Goal: Information Seeking & Learning: Learn about a topic

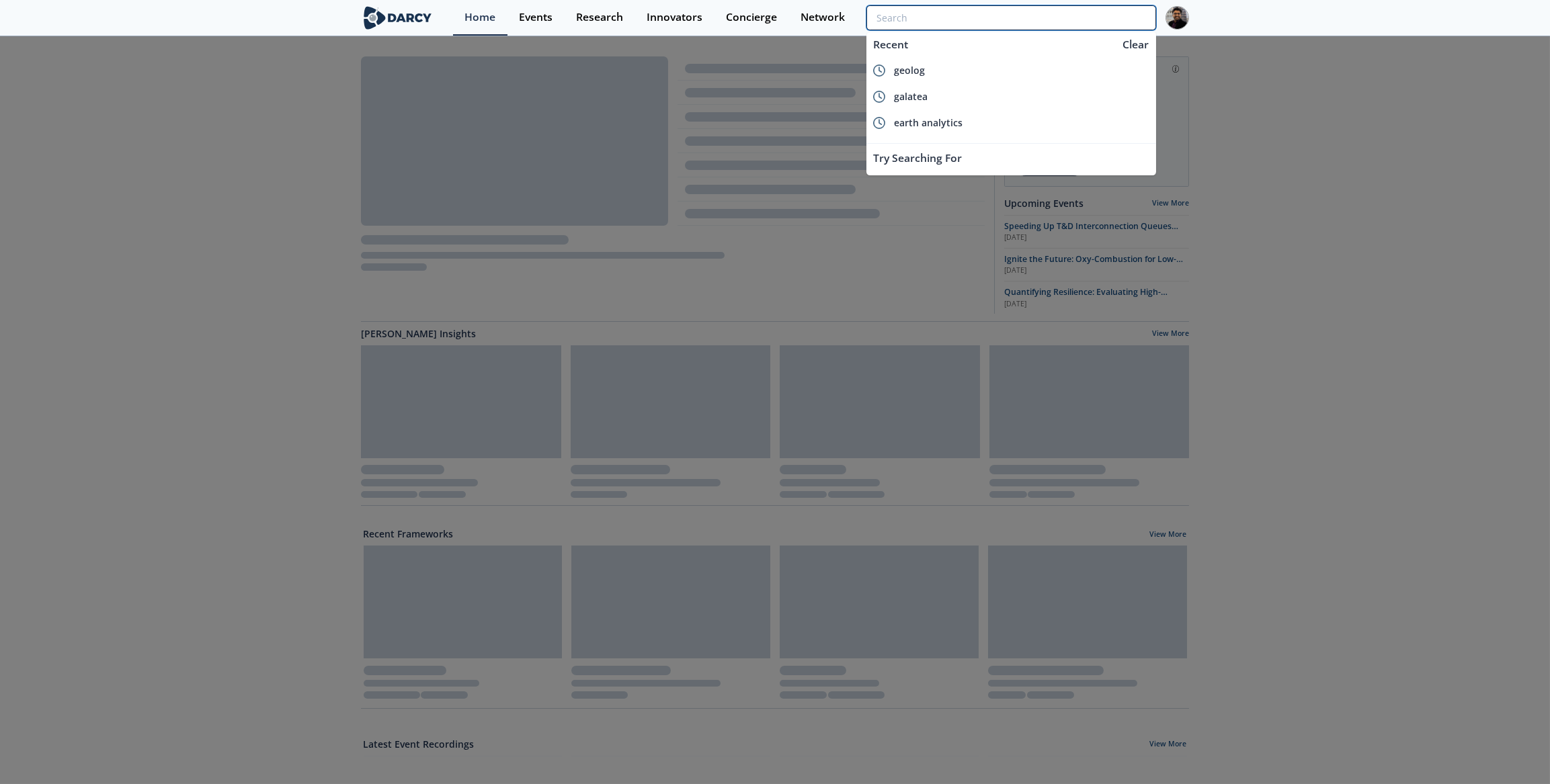
click at [1107, 21] on input "search" at bounding box center [1011, 18] width 290 height 25
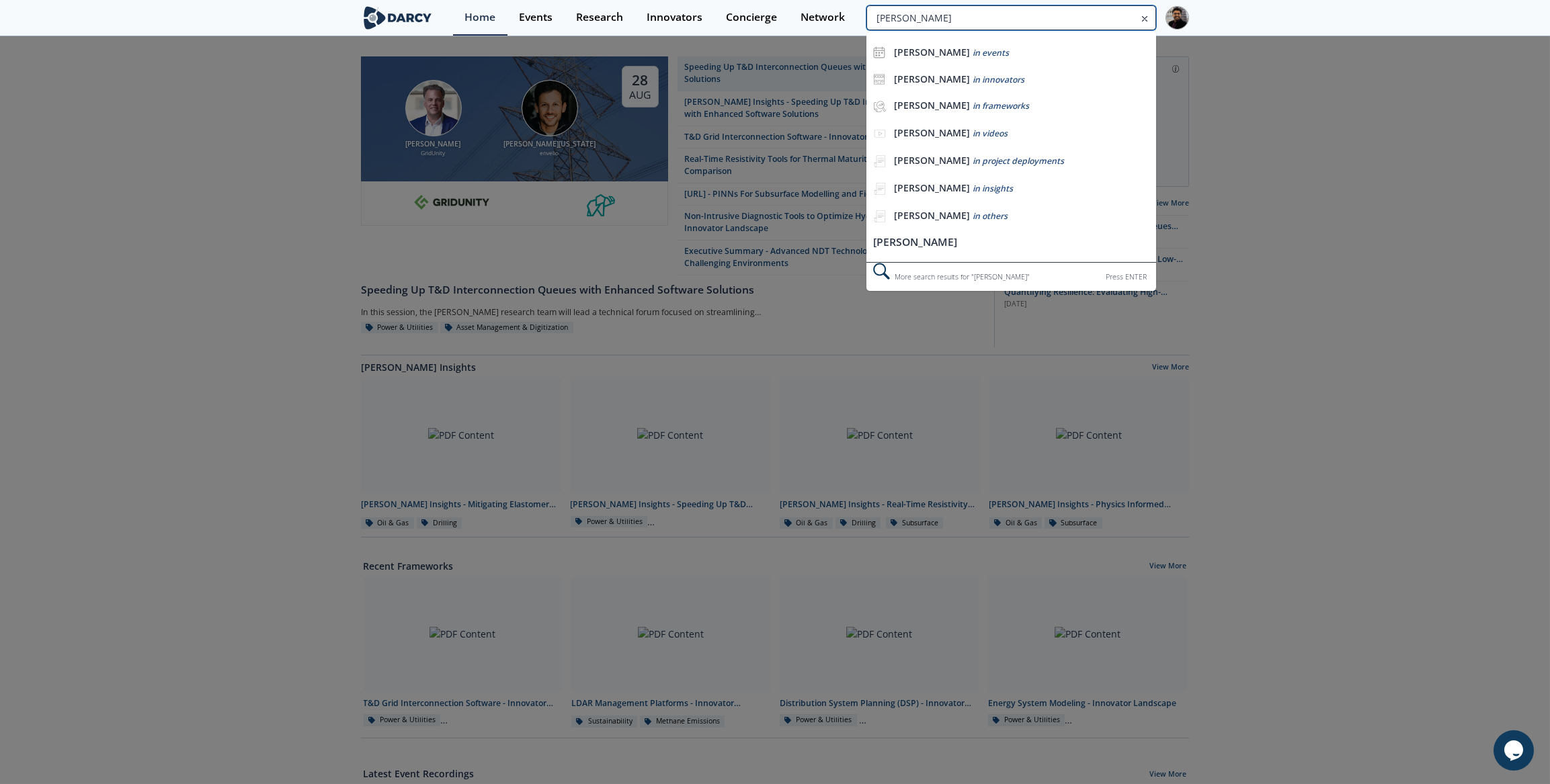
type input "[PERSON_NAME]"
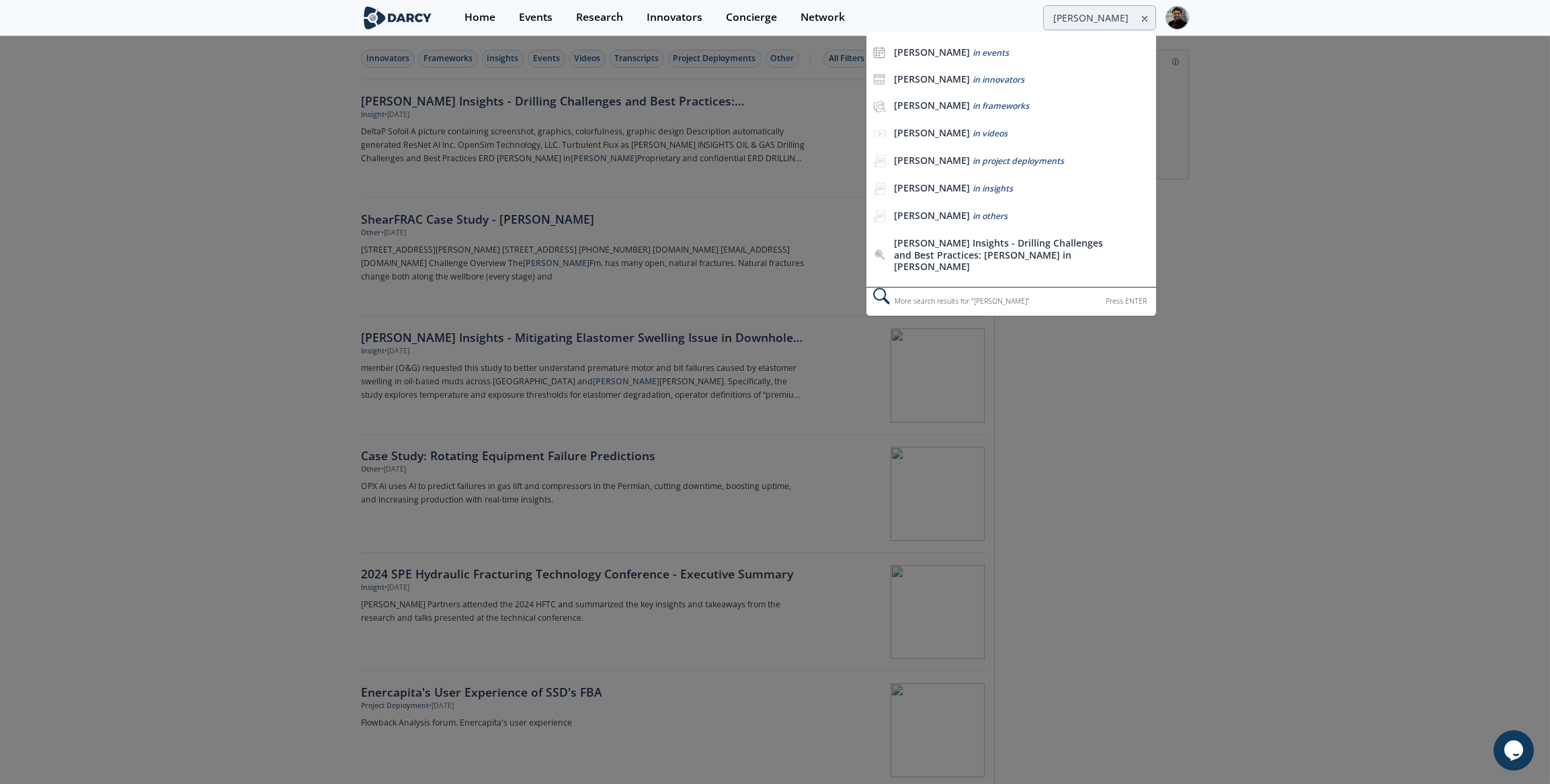
drag, startPoint x: 1081, startPoint y: 19, endPoint x: 469, endPoint y: 132, distance: 622.3
click at [469, 132] on div at bounding box center [775, 392] width 1550 height 784
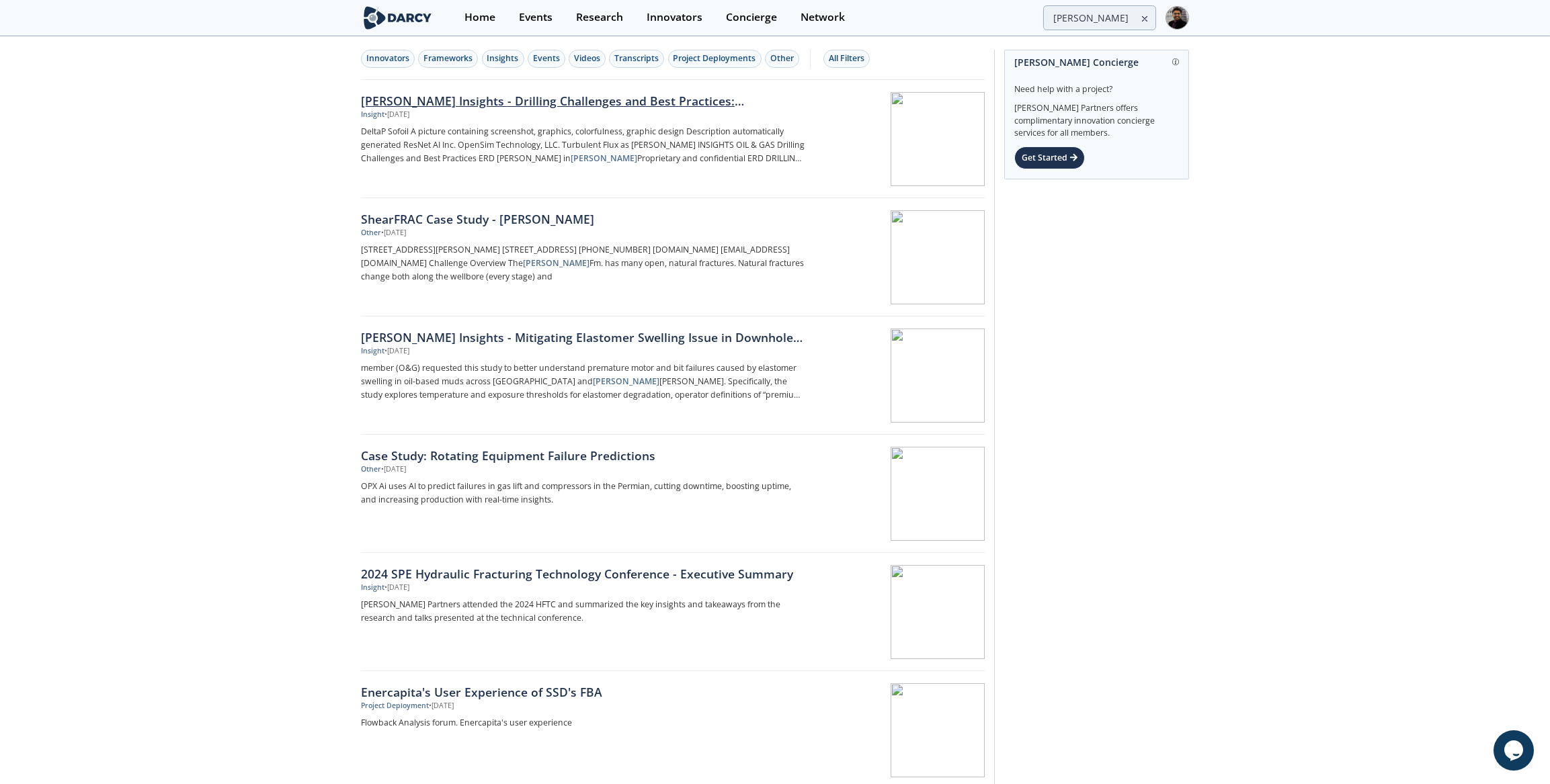
click at [498, 110] on div "Insight • [DATE]" at bounding box center [583, 115] width 445 height 11
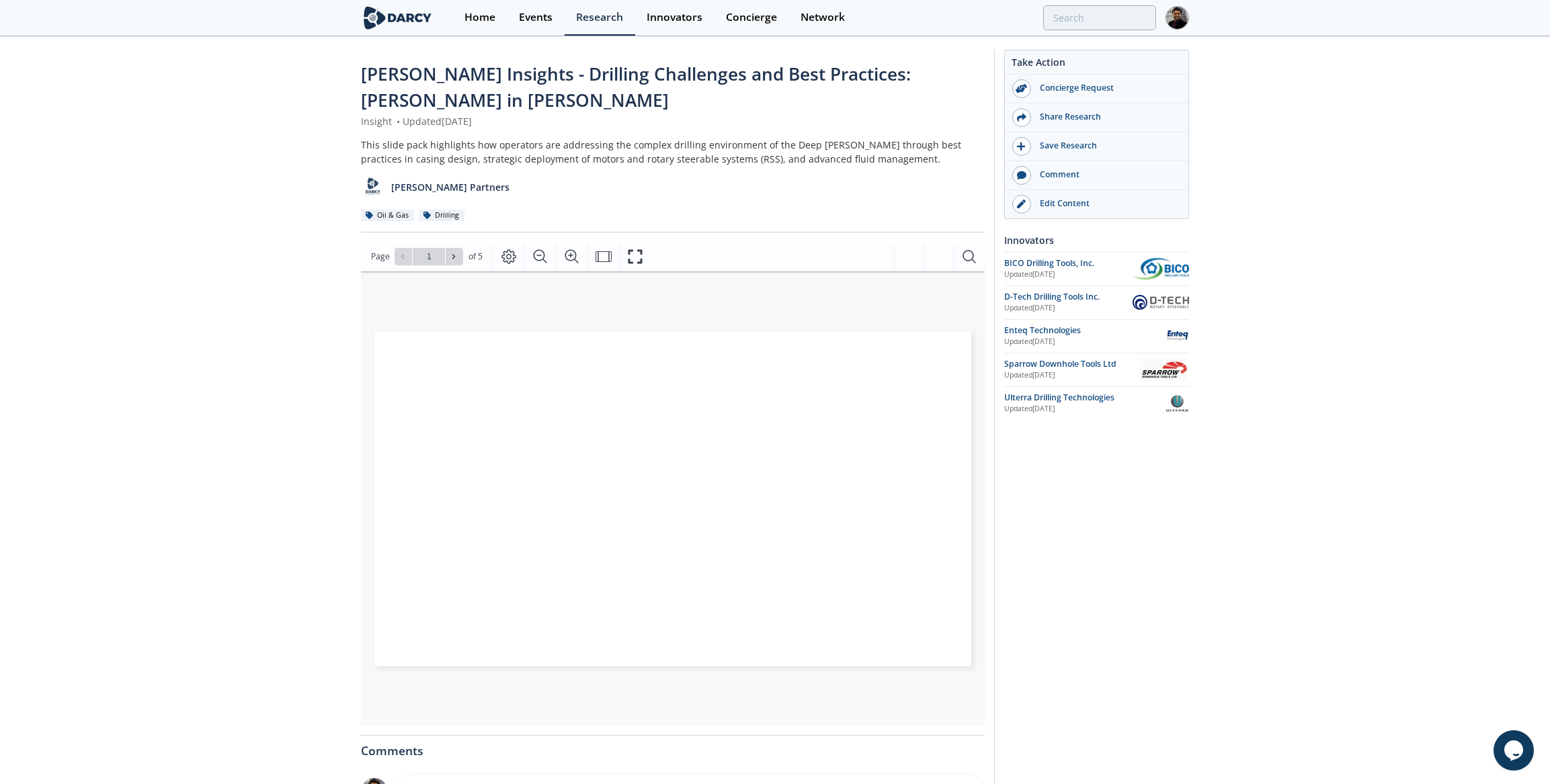
click at [451, 146] on div "This slide pack highlights how operators are addressing the complex drilling en…" at bounding box center [673, 151] width 624 height 28
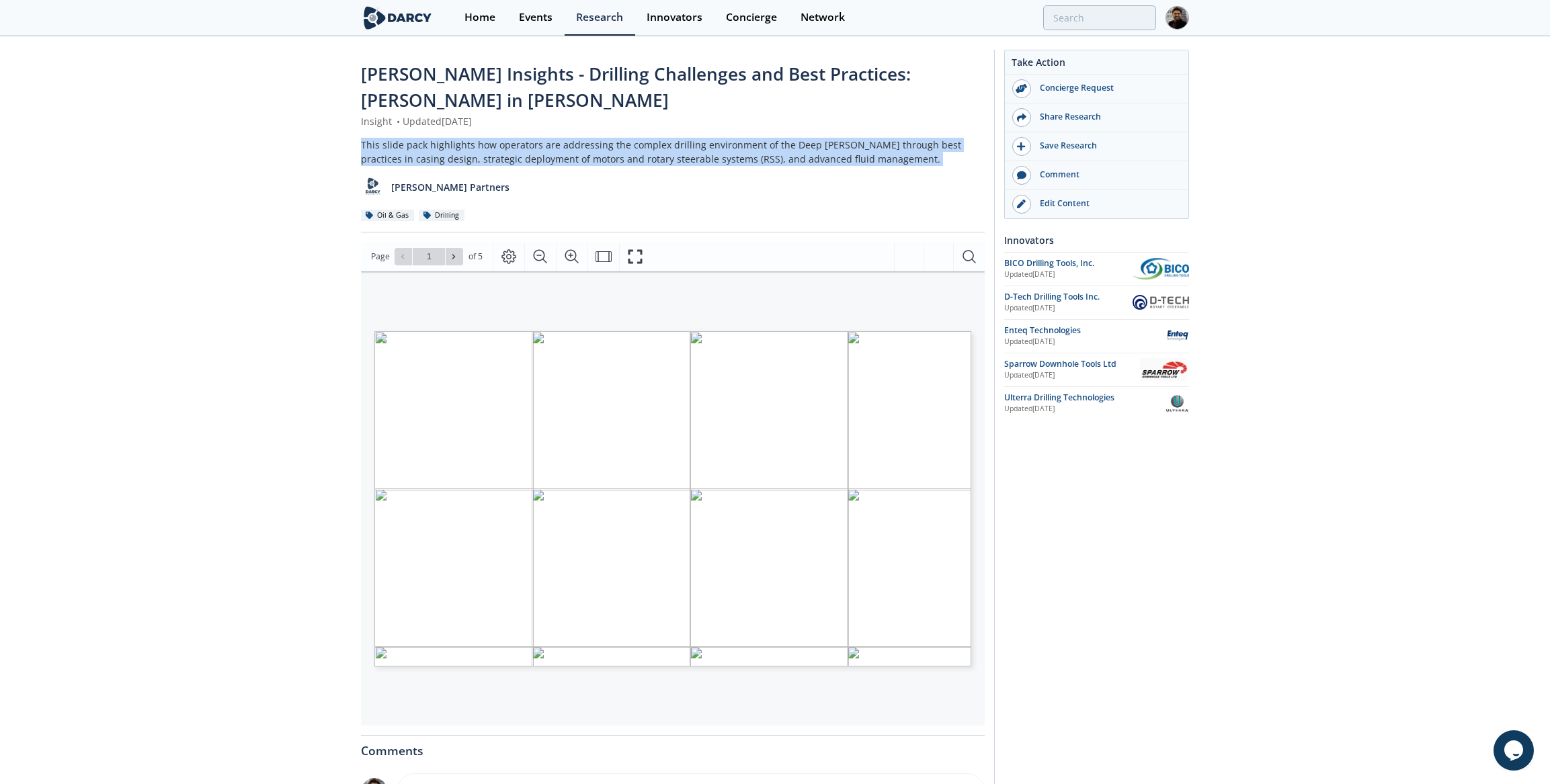
click at [451, 147] on div "This slide pack highlights how operators are addressing the complex drilling en…" at bounding box center [673, 151] width 624 height 28
copy div "This slide pack highlights how operators are addressing the complex drilling en…"
